Goal: Task Accomplishment & Management: Use online tool/utility

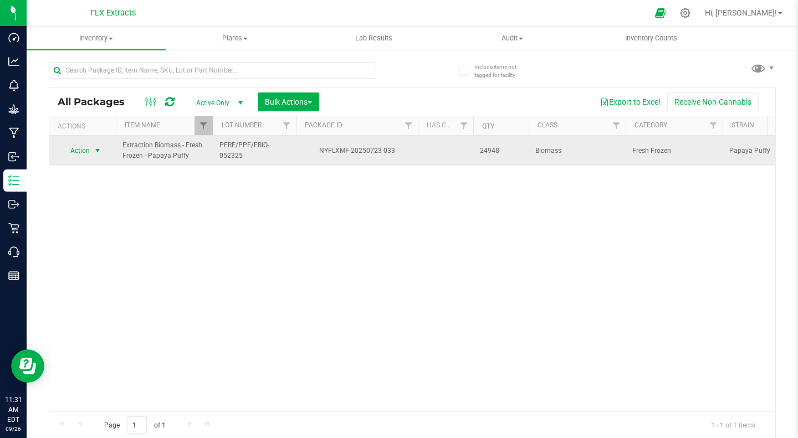
click at [101, 152] on span "select" at bounding box center [97, 150] width 9 height 9
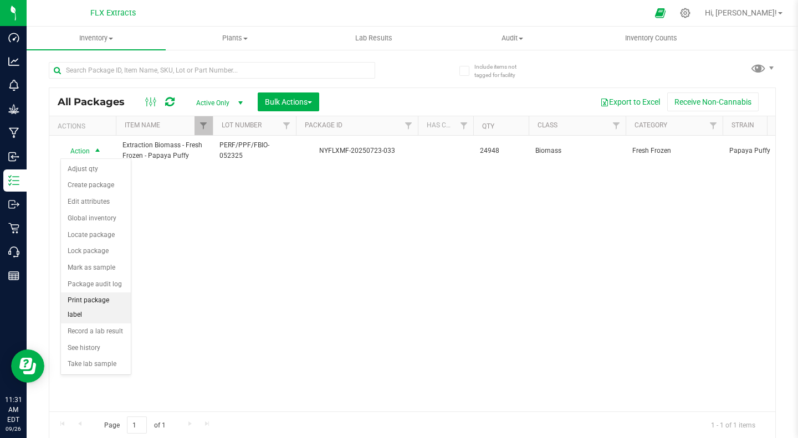
click at [105, 305] on li "Print package label" at bounding box center [96, 308] width 70 height 30
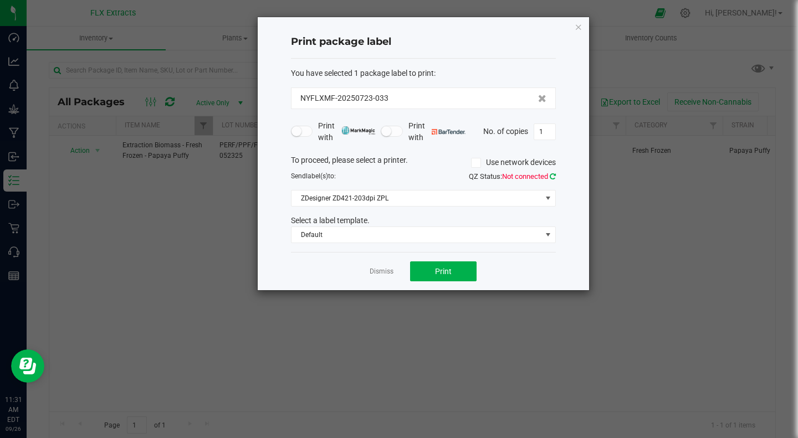
click at [552, 176] on icon at bounding box center [553, 176] width 6 height 7
click at [546, 132] on input "1" at bounding box center [544, 132] width 21 height 16
type input "7"
click at [441, 276] on button "Print" at bounding box center [443, 272] width 66 height 20
click at [373, 272] on link "Dismiss" at bounding box center [382, 271] width 24 height 9
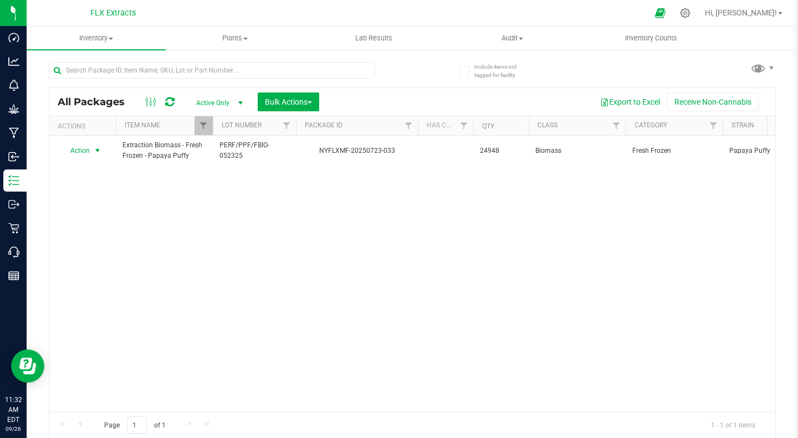
click at [381, 295] on div "Action Action Adjust qty Create package Edit attributes Global inventory Locate…" at bounding box center [412, 274] width 726 height 276
click at [258, 265] on div "Action Action Adjust qty Create package Edit attributes Global inventory Locate…" at bounding box center [412, 274] width 726 height 276
click at [204, 127] on span "Filter" at bounding box center [203, 125] width 9 height 9
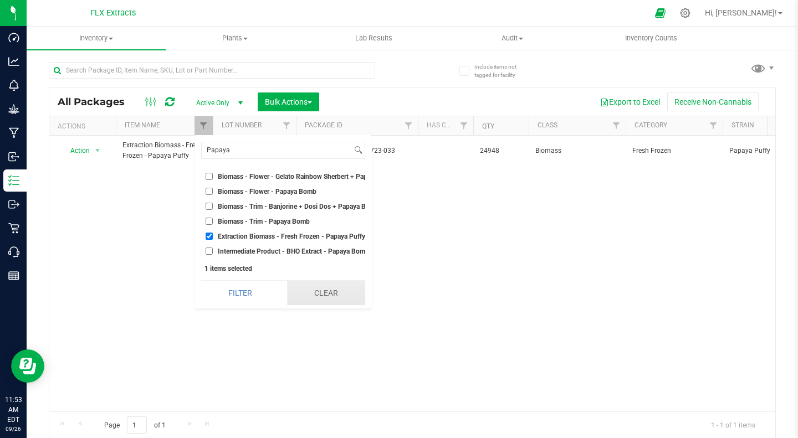
click at [314, 296] on button "Clear" at bounding box center [326, 293] width 78 height 24
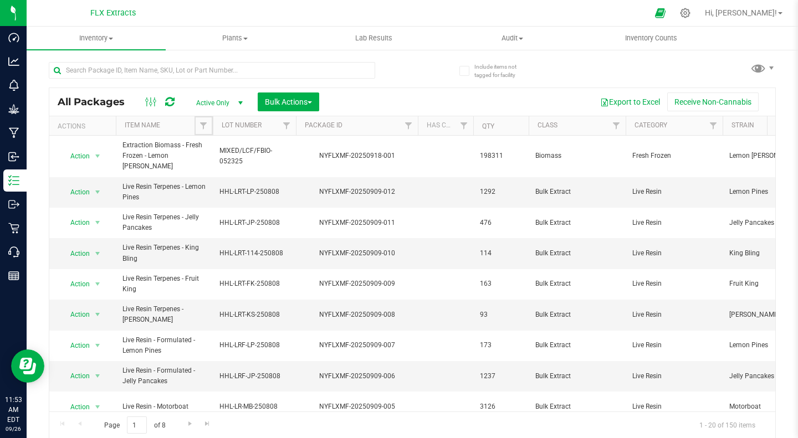
click at [202, 122] on span "Filter" at bounding box center [203, 125] width 9 height 9
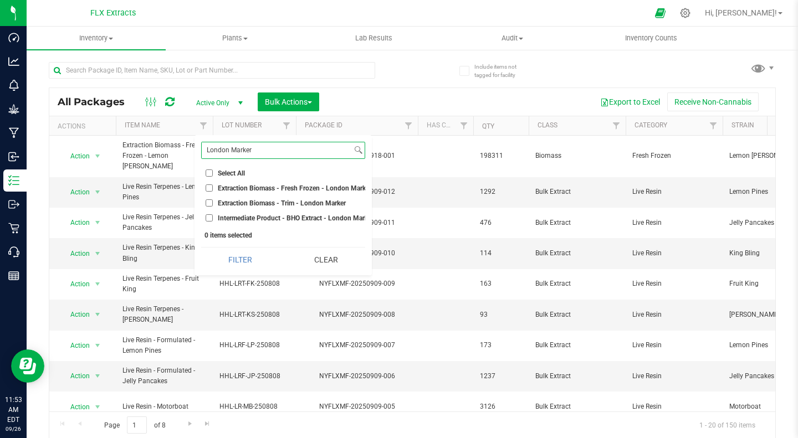
type input "London Marker"
click at [208, 188] on input "Extraction Biomass - Fresh Frozen - London Marker" at bounding box center [209, 188] width 7 height 7
checkbox input "true"
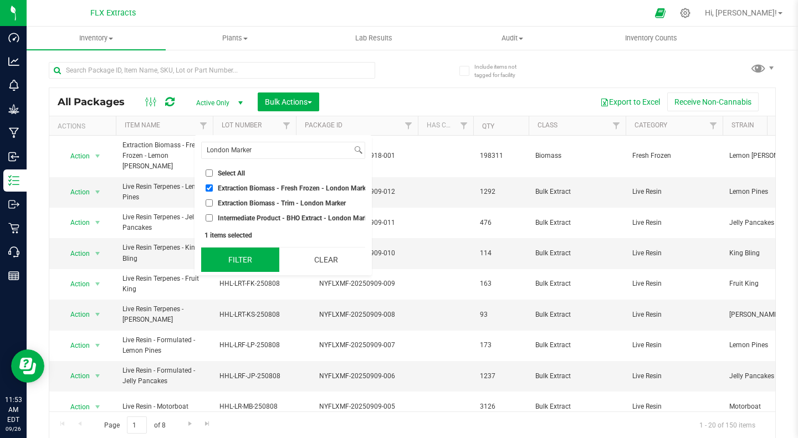
click at [243, 262] on button "Filter" at bounding box center [240, 260] width 78 height 24
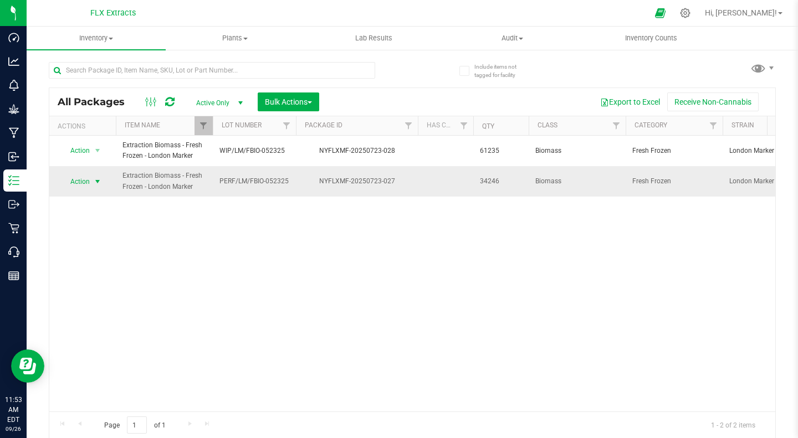
click at [86, 184] on span "Action" at bounding box center [75, 182] width 30 height 16
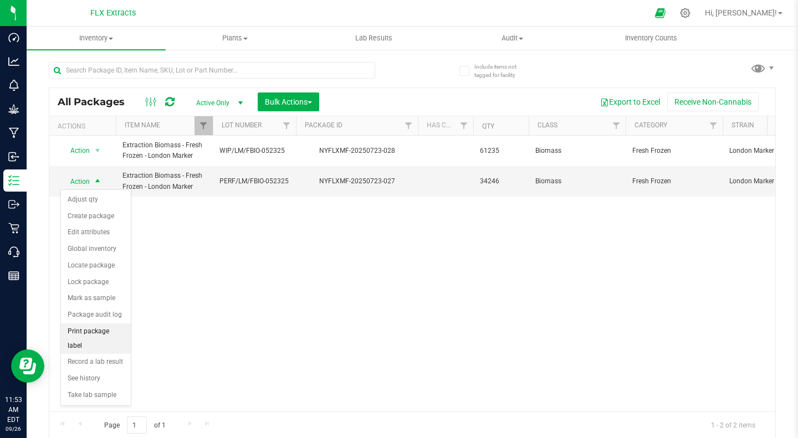
click at [113, 330] on li "Print package label" at bounding box center [96, 339] width 70 height 30
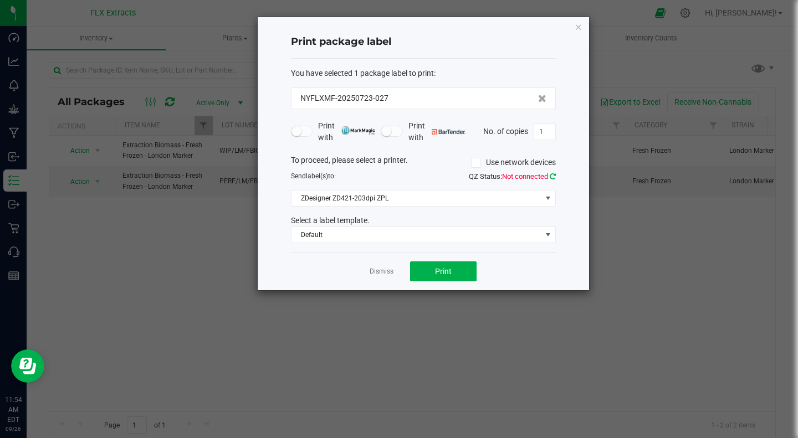
click at [554, 180] on icon at bounding box center [553, 176] width 6 height 7
click at [544, 132] on input "1" at bounding box center [544, 132] width 21 height 16
type input "8"
type input "9"
click at [573, 143] on div "Print package label You have selected 1 package label to print : NYFLXMF-202507…" at bounding box center [423, 153] width 331 height 273
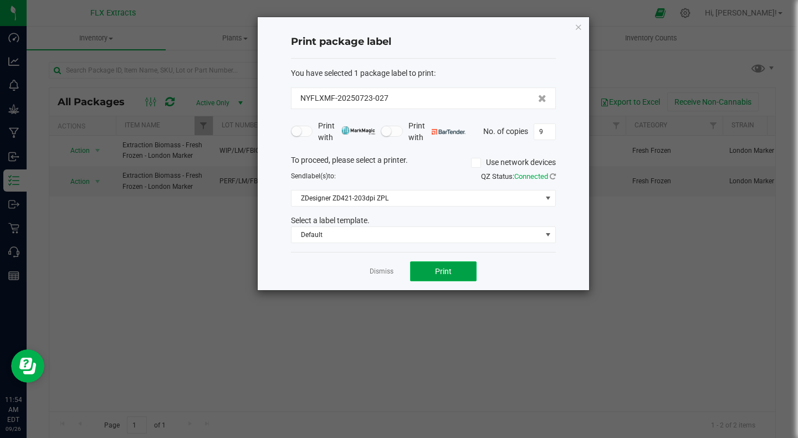
click at [429, 274] on button "Print" at bounding box center [443, 272] width 66 height 20
click at [365, 271] on div "Dismiss Print" at bounding box center [423, 271] width 265 height 38
click at [378, 271] on link "Dismiss" at bounding box center [382, 271] width 24 height 9
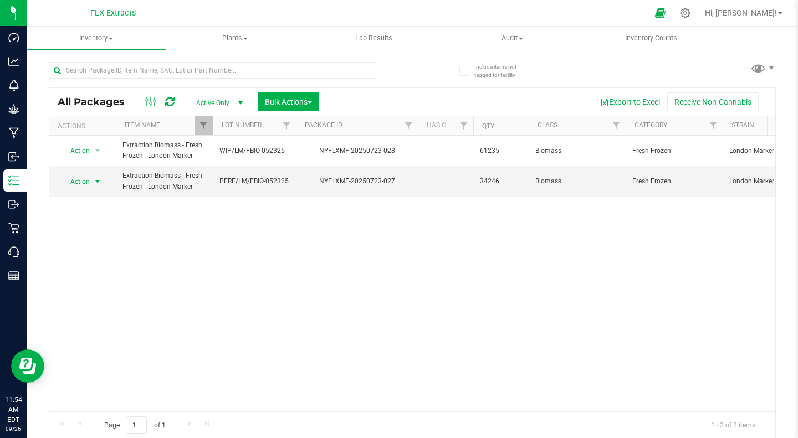
click at [315, 270] on div "Action Action Adjust qty Create package Edit attributes Global inventory Locate…" at bounding box center [412, 274] width 726 height 276
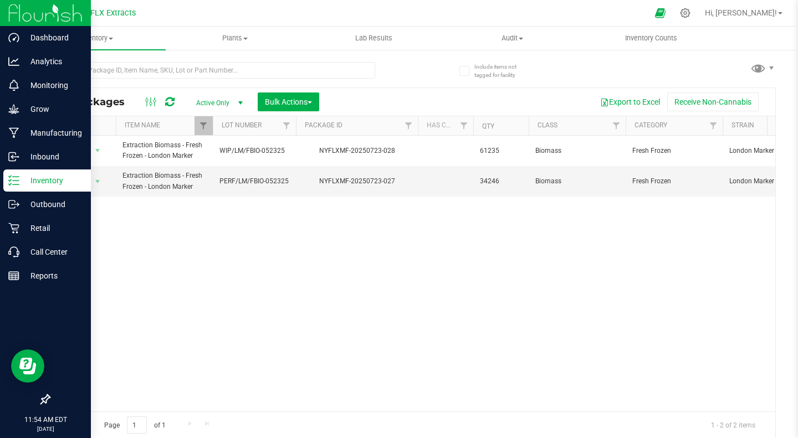
click at [48, 19] on img at bounding box center [45, 13] width 74 height 26
